Goal: Task Accomplishment & Management: Manage account settings

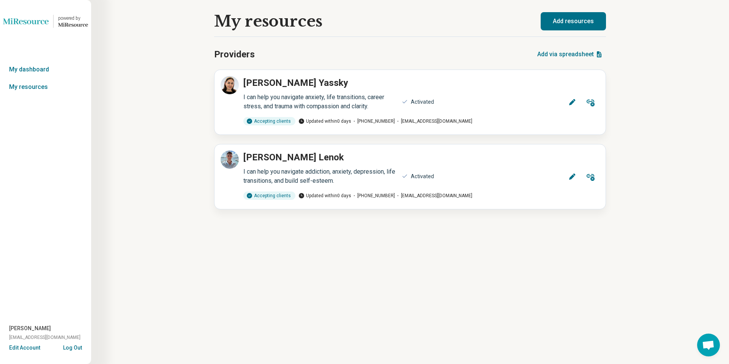
click at [78, 346] on button "Log Out" at bounding box center [72, 347] width 19 height 6
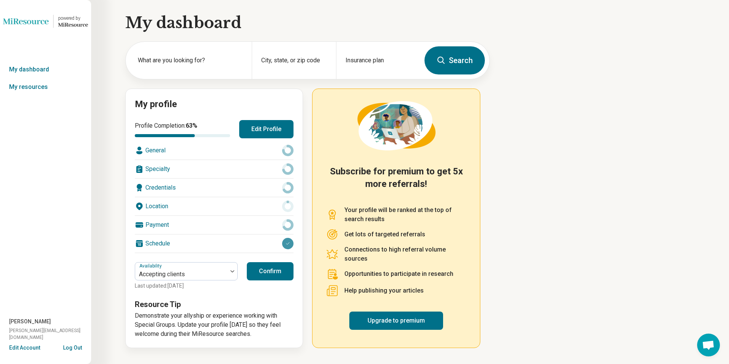
click at [30, 349] on button "Edit Account" at bounding box center [24, 348] width 31 height 8
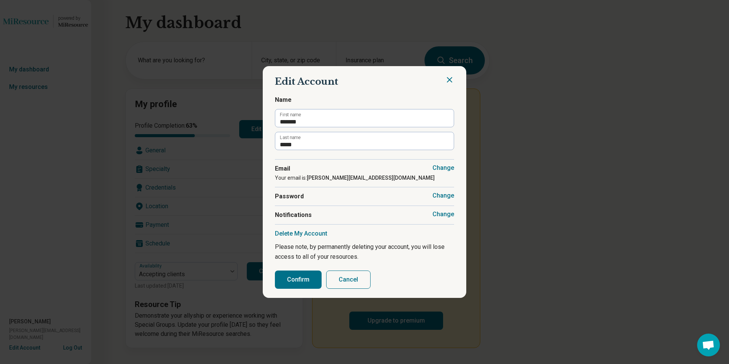
click at [438, 216] on button "Change" at bounding box center [444, 214] width 22 height 8
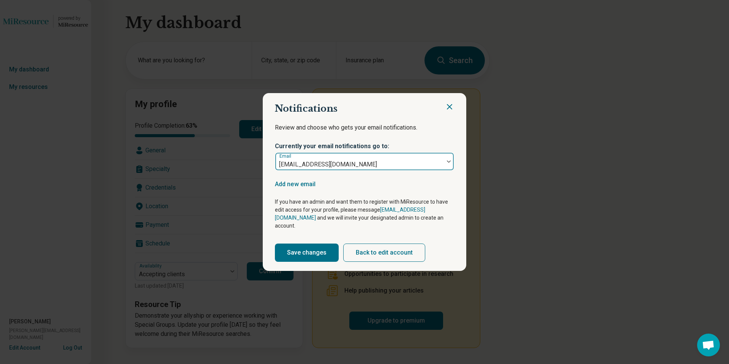
click at [419, 170] on div at bounding box center [359, 164] width 163 height 11
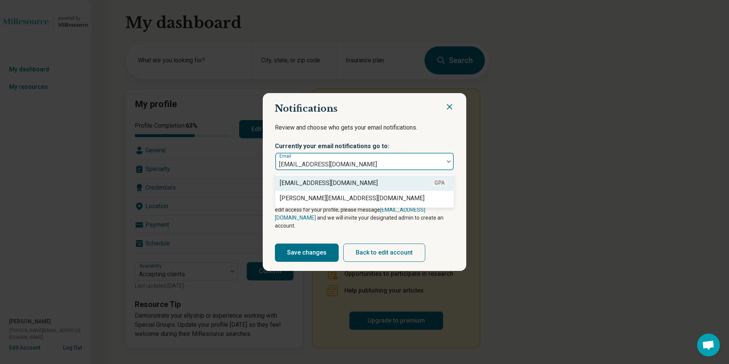
click at [416, 126] on div "Review and choose who gets your email notifications. Currently your email notif…" at bounding box center [364, 144] width 179 height 52
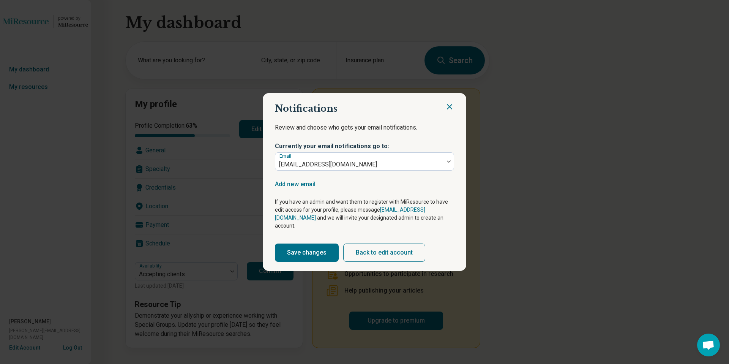
click at [447, 111] on icon "Close" at bounding box center [449, 106] width 9 height 9
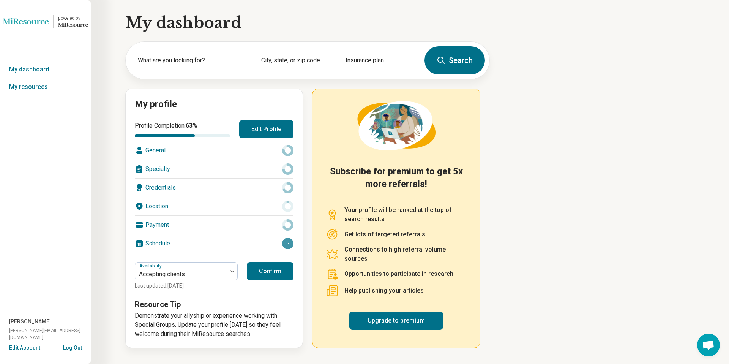
click at [82, 347] on button "Log Out" at bounding box center [72, 347] width 19 height 6
